Goal: Information Seeking & Learning: Find contact information

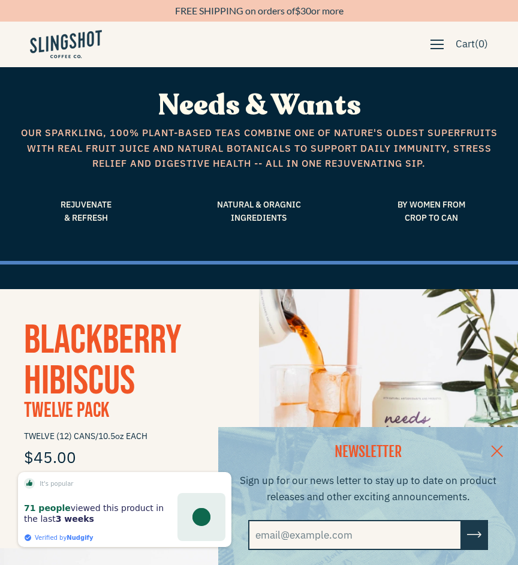
click at [500, 439] on link at bounding box center [497, 450] width 42 height 46
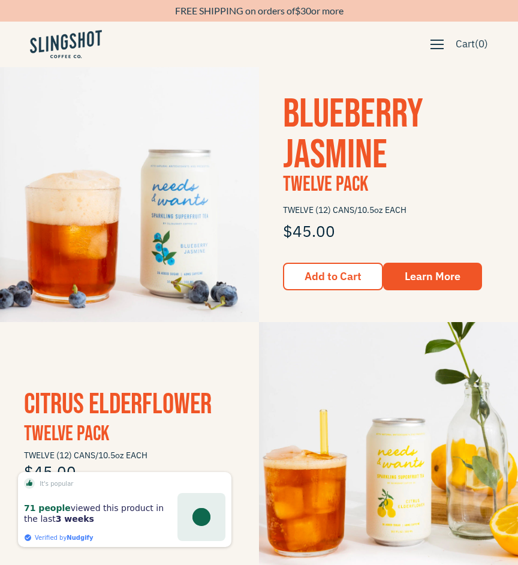
scroll to position [489, 0]
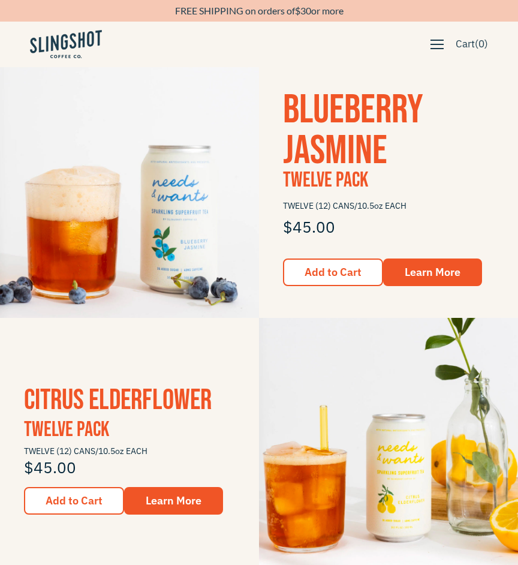
click at [198, 244] on img at bounding box center [129, 188] width 259 height 259
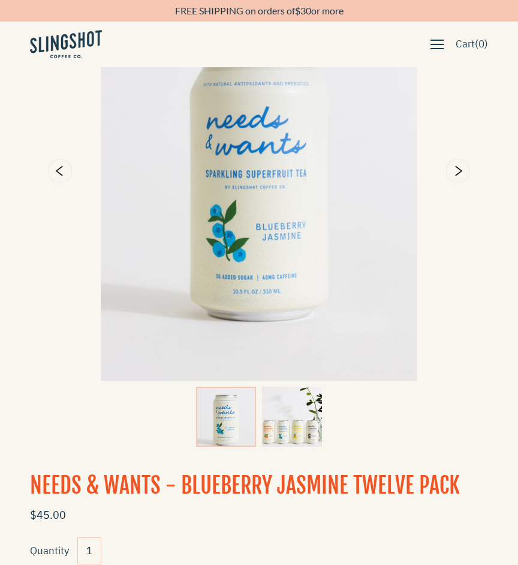
click at [296, 415] on img at bounding box center [292, 417] width 60 height 60
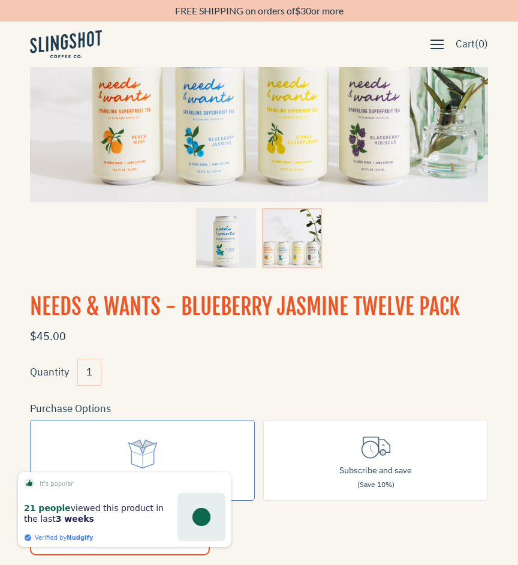
scroll to position [226, 0]
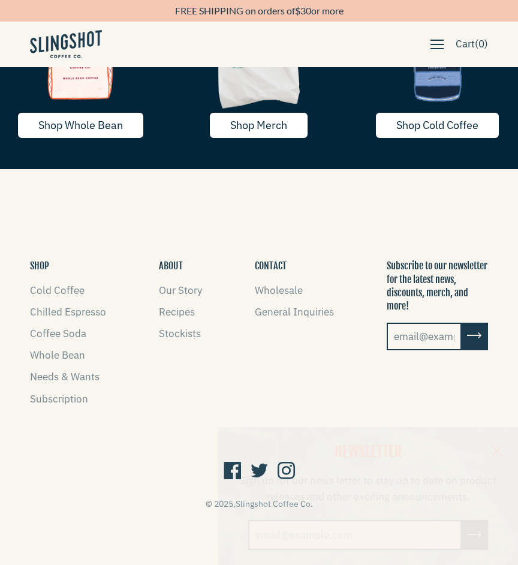
scroll to position [1434, 0]
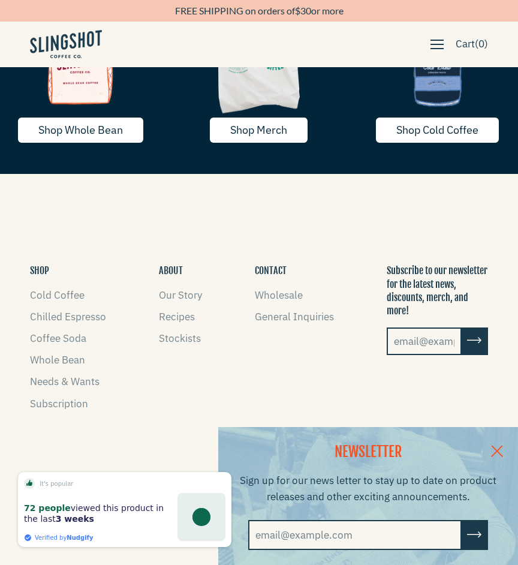
click at [499, 439] on link at bounding box center [497, 450] width 42 height 46
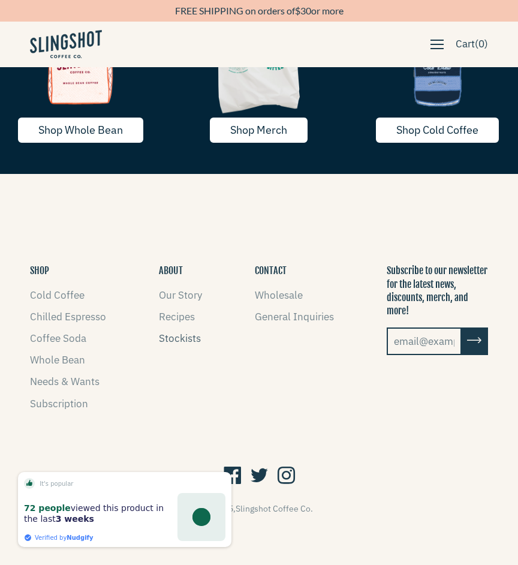
click at [161, 339] on link "Stockists" at bounding box center [180, 338] width 42 height 13
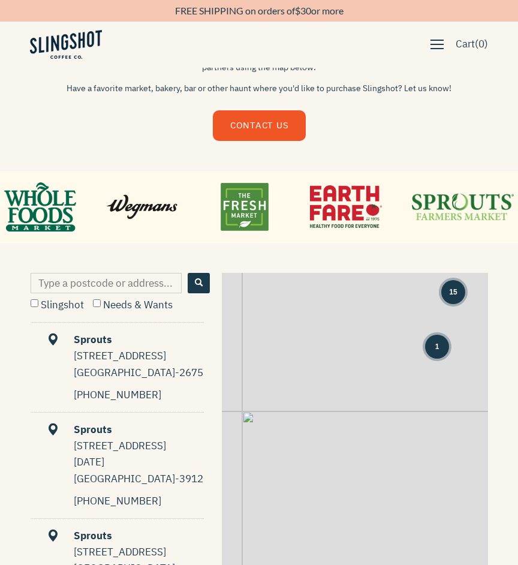
scroll to position [386, 0]
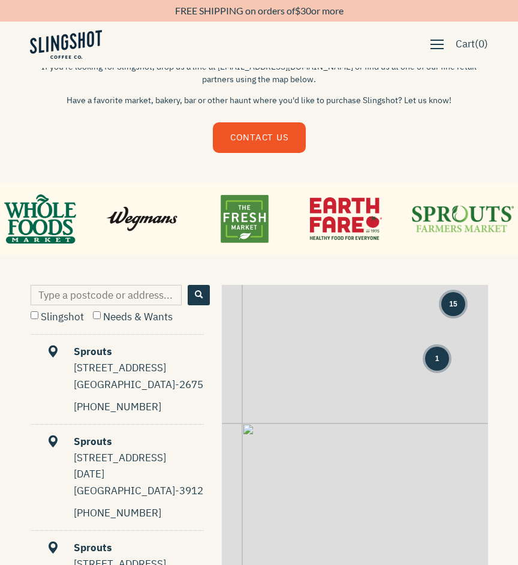
click at [108, 297] on input "Type a postcode or address..." at bounding box center [106, 295] width 151 height 20
type input "97215"
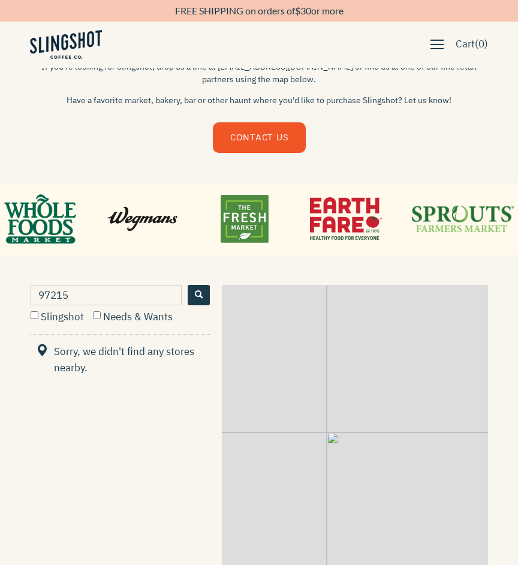
click at [95, 310] on label "Needs & Wants" at bounding box center [133, 316] width 80 height 13
click at [95, 311] on input "Needs & Wants" at bounding box center [97, 315] width 8 height 8
checkbox input "true"
click at [89, 294] on input "97215" at bounding box center [106, 295] width 151 height 20
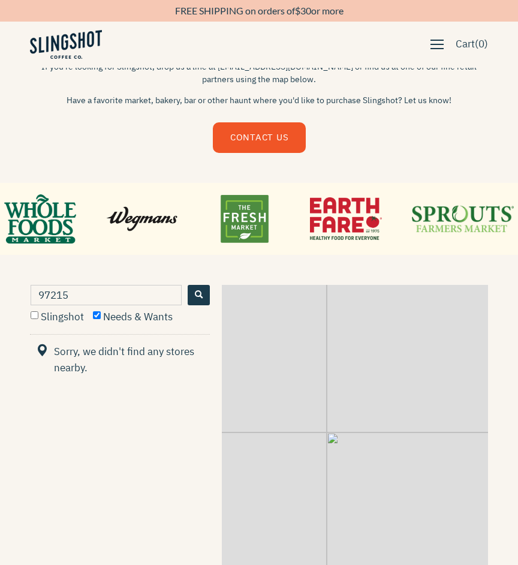
click at [89, 294] on input "97215" at bounding box center [106, 295] width 151 height 20
type input "portland, or"
drag, startPoint x: 404, startPoint y: 489, endPoint x: 384, endPoint y: 438, distance: 54.5
click at [385, 438] on div "+ −" at bounding box center [355, 468] width 266 height 367
click at [91, 298] on input "portland, or" at bounding box center [106, 295] width 151 height 20
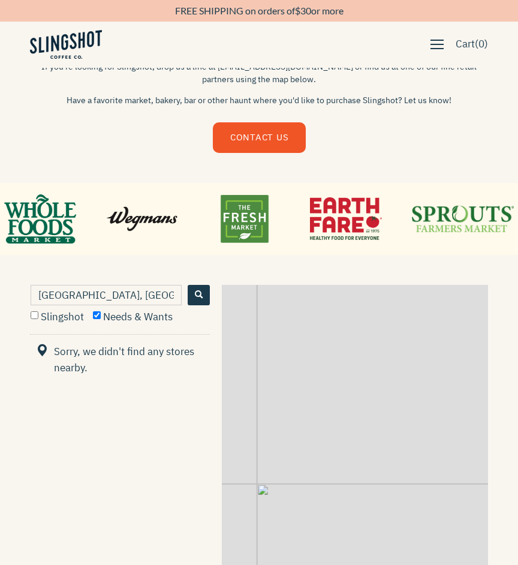
click at [91, 298] on input "portland, or" at bounding box center [106, 295] width 151 height 20
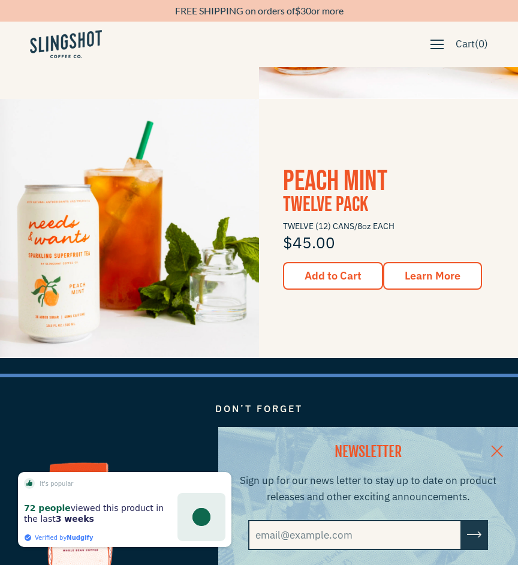
scroll to position [964, 0]
